Goal: Task Accomplishment & Management: Check status

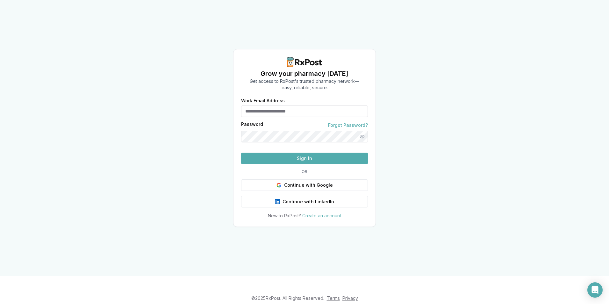
type input "**********"
click at [286, 164] on button "Sign In" at bounding box center [304, 158] width 127 height 11
click at [311, 164] on button "Sign In" at bounding box center [304, 158] width 127 height 11
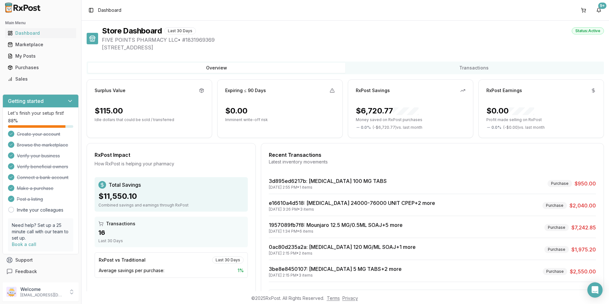
click at [27, 73] on ul "Dashboard Marketplace My Posts Purchases Sales" at bounding box center [41, 56] width 76 height 56
click at [32, 66] on div "Purchases" at bounding box center [41, 67] width 66 height 6
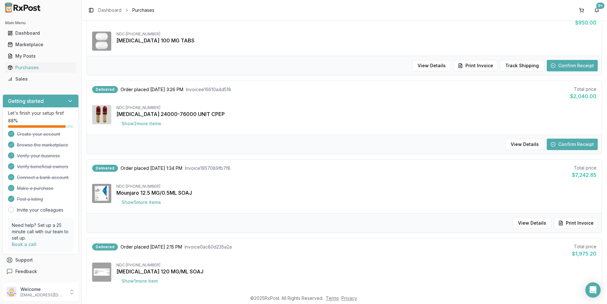
scroll to position [96, 0]
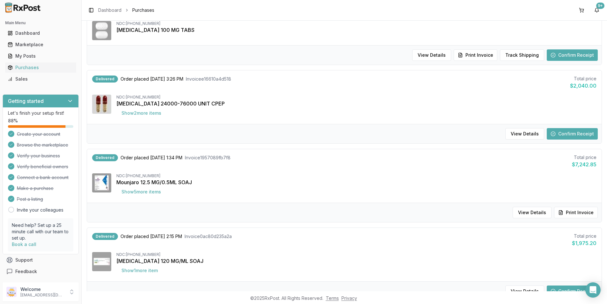
click at [572, 135] on button "Confirm Receipt" at bounding box center [571, 133] width 51 height 11
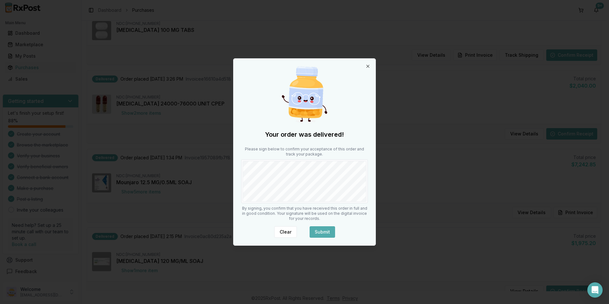
click at [325, 232] on button "Submit" at bounding box center [322, 231] width 25 height 11
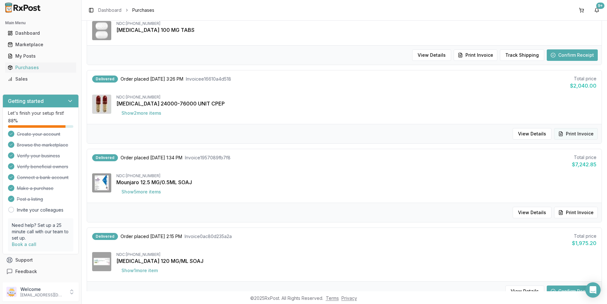
click at [572, 131] on button "Print Invoice" at bounding box center [576, 133] width 44 height 11
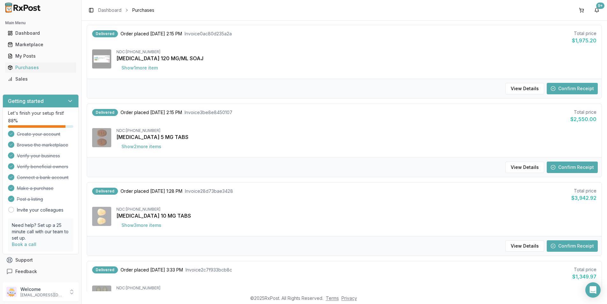
scroll to position [287, 0]
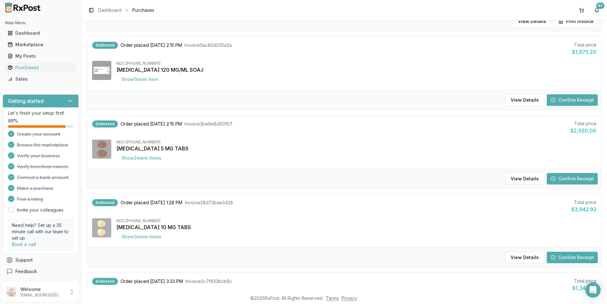
click at [560, 99] on button "Confirm Receipt" at bounding box center [571, 99] width 51 height 11
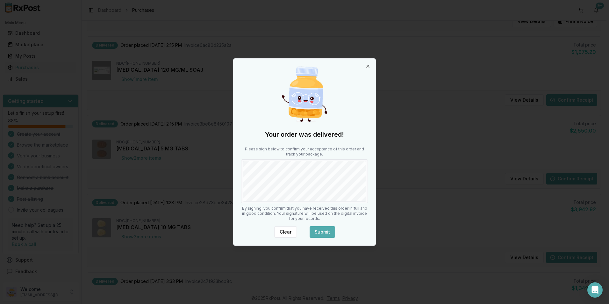
click at [324, 231] on button "Submit" at bounding box center [322, 231] width 25 height 11
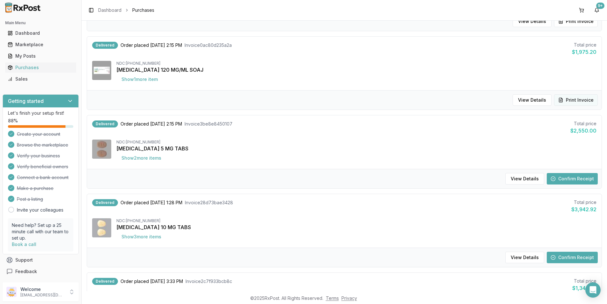
click at [586, 101] on button "Print Invoice" at bounding box center [576, 99] width 44 height 11
click at [571, 177] on button "Confirm Receipt" at bounding box center [571, 178] width 51 height 11
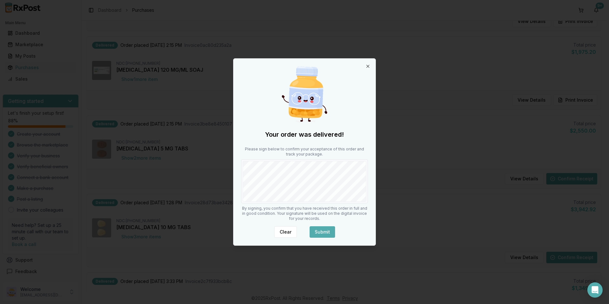
click at [327, 229] on button "Submit" at bounding box center [322, 231] width 25 height 11
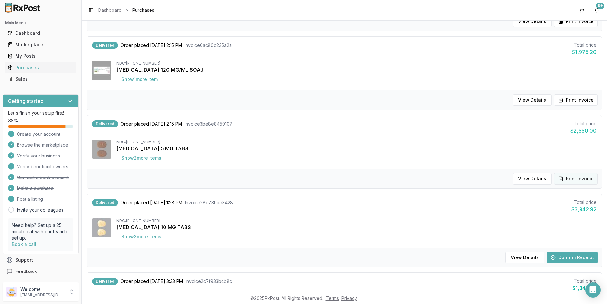
click at [576, 181] on button "Print Invoice" at bounding box center [576, 178] width 44 height 11
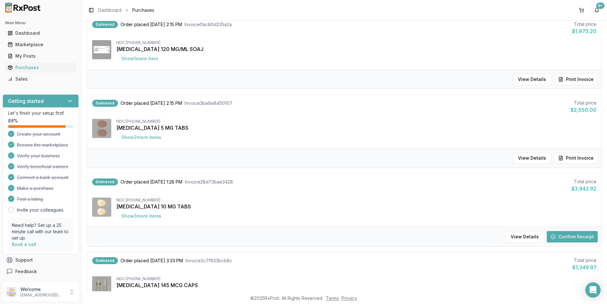
scroll to position [319, 0]
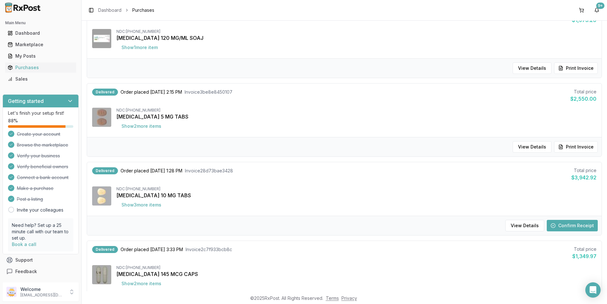
click at [575, 224] on button "Confirm Receipt" at bounding box center [571, 225] width 51 height 11
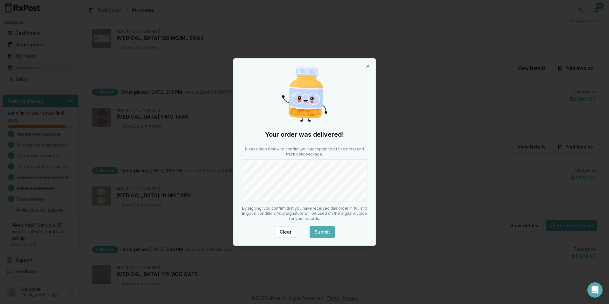
click at [326, 232] on button "Submit" at bounding box center [322, 231] width 25 height 11
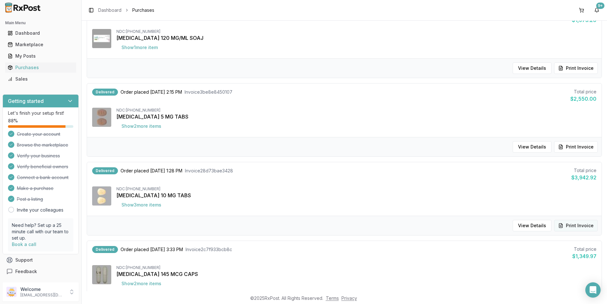
click at [574, 224] on button "Print Invoice" at bounding box center [576, 225] width 44 height 11
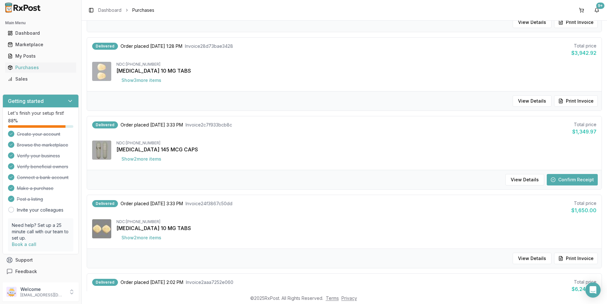
scroll to position [446, 0]
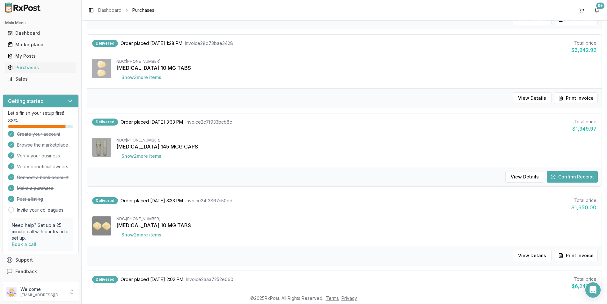
click at [574, 178] on button "Confirm Receipt" at bounding box center [571, 176] width 51 height 11
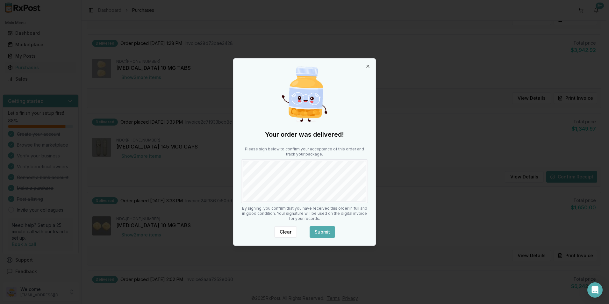
click at [333, 230] on button "Submit" at bounding box center [322, 231] width 25 height 11
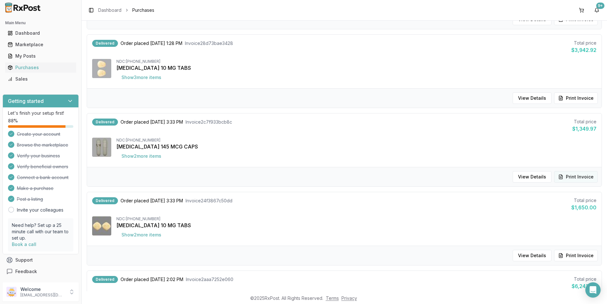
click at [580, 182] on button "Print Invoice" at bounding box center [576, 176] width 44 height 11
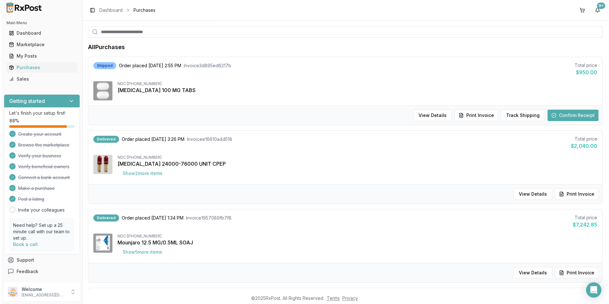
scroll to position [0, 0]
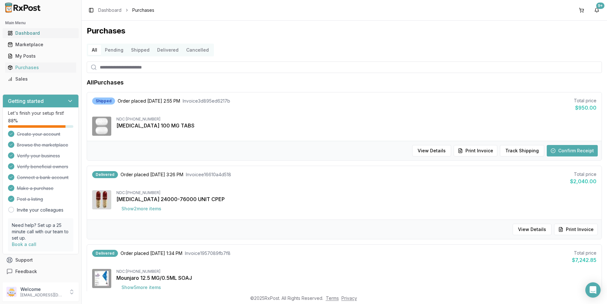
click at [28, 36] on div "Dashboard" at bounding box center [41, 33] width 66 height 6
